Goal: Information Seeking & Learning: Learn about a topic

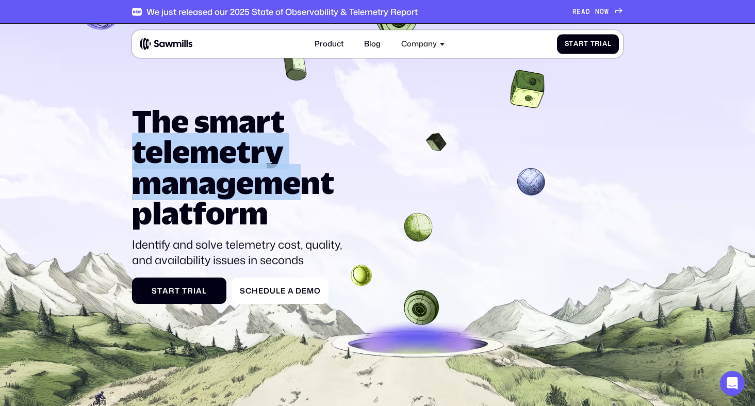
drag, startPoint x: 326, startPoint y: 120, endPoint x: 298, endPoint y: 197, distance: 82.0
click at [298, 197] on h1 "The smart telemetry management platform" at bounding box center [241, 167] width 219 height 122
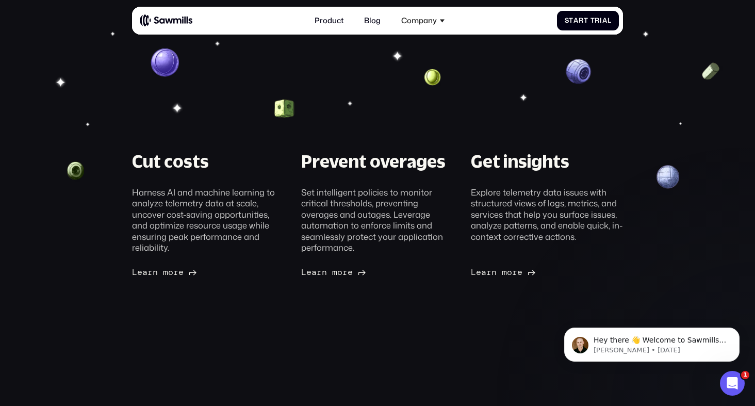
scroll to position [107, 0]
click at [281, 250] on div "Harness AI and machine learning to analyze telemetry data at scale, uncover cos…" at bounding box center [208, 220] width 152 height 66
click at [332, 18] on link "Product" at bounding box center [329, 20] width 40 height 21
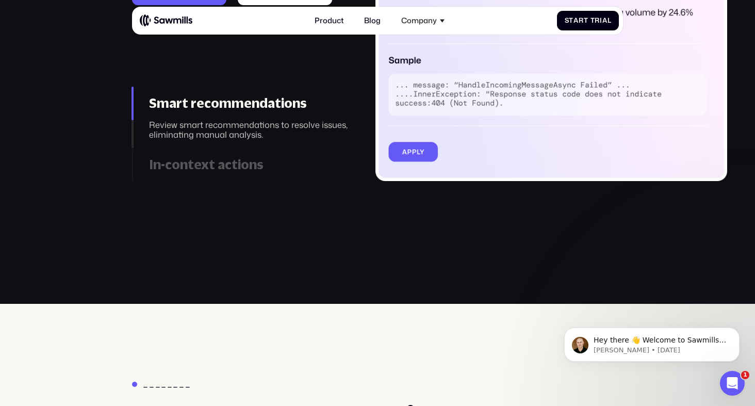
scroll to position [1292, 0]
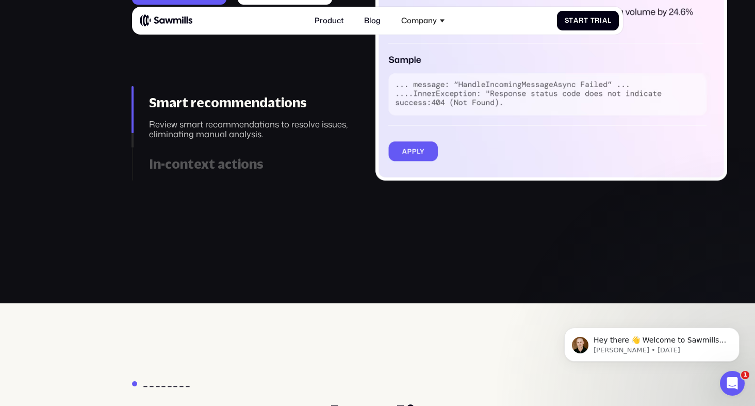
click at [258, 170] on div "In-context actions" at bounding box center [249, 163] width 200 height 15
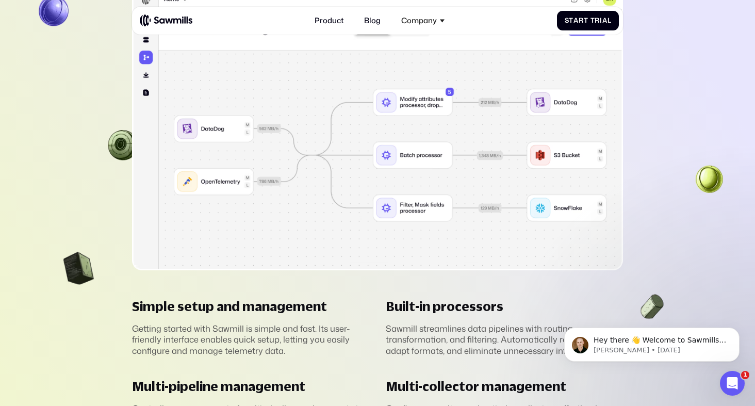
scroll to position [2420, 0]
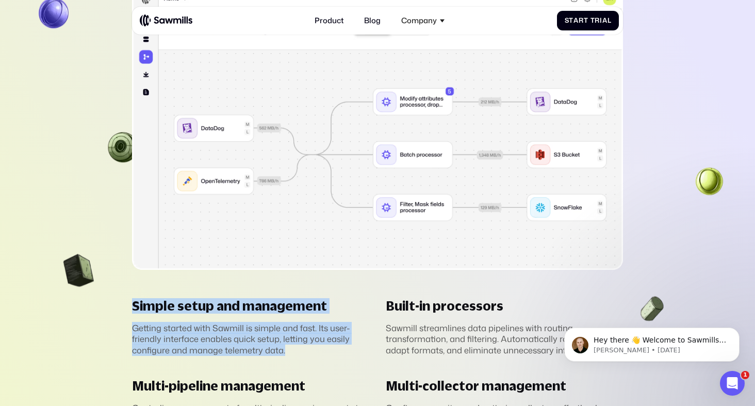
drag, startPoint x: 253, startPoint y: 349, endPoint x: 260, endPoint y: 268, distance: 81.8
click at [260, 268] on div "________ Telemetry pipeline management Design, configure, and manage telemetry …" at bounding box center [377, 118] width 491 height 633
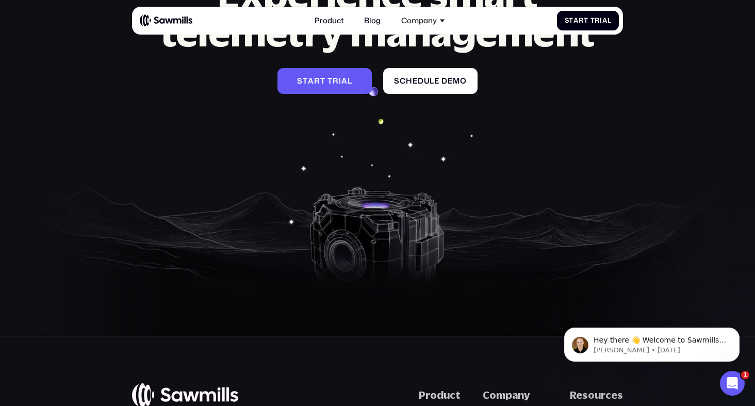
scroll to position [3846, 0]
